Goal: Transaction & Acquisition: Purchase product/service

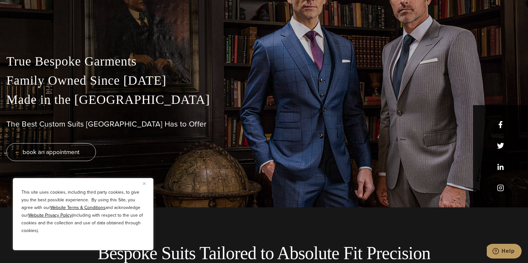
scroll to position [56, 0]
click at [145, 184] on img "Close" at bounding box center [144, 183] width 3 height 3
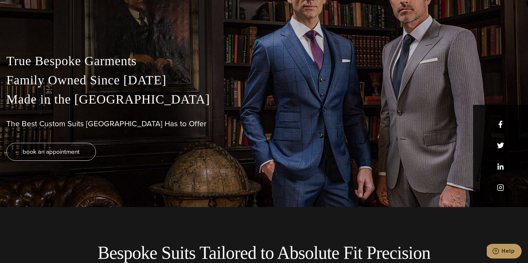
scroll to position [0, 0]
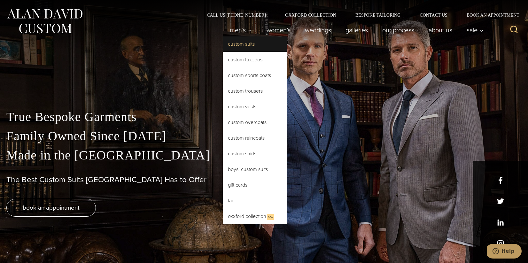
click at [242, 42] on link "Custom Suits" at bounding box center [255, 43] width 64 height 15
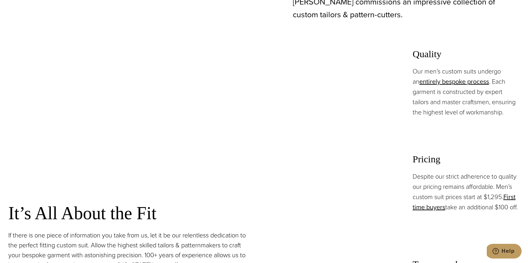
scroll to position [545, 0]
